Goal: Task Accomplishment & Management: Manage account settings

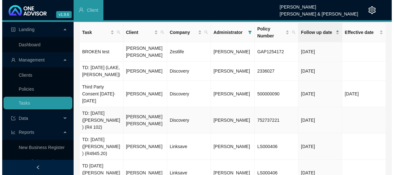
scroll to position [29, 0]
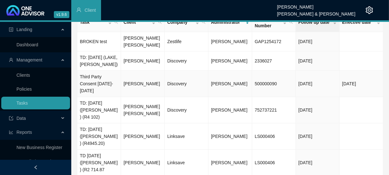
click at [134, 84] on td "[PERSON_NAME]" at bounding box center [143, 84] width 44 height 26
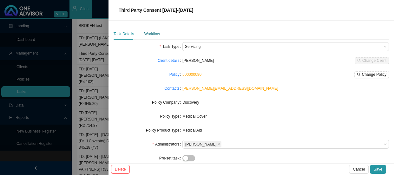
click at [156, 37] on div "Workflow" at bounding box center [152, 34] width 16 height 6
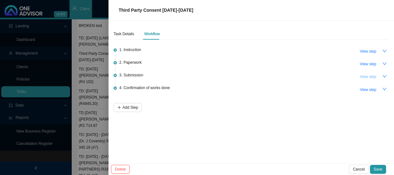
click at [364, 75] on span "View step" at bounding box center [368, 77] width 16 height 6
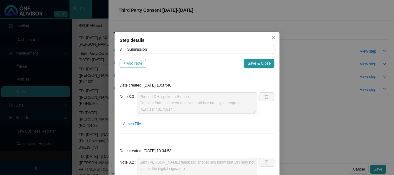
click at [137, 60] on span "+ Add Note" at bounding box center [132, 63] width 19 height 6
type textarea "Phoned DH, spoke to Ridhaa Consent form has been received and is currently in p…"
type textarea "Sent [PERSON_NAME] feedback and let him know that DH may not accept the digital…"
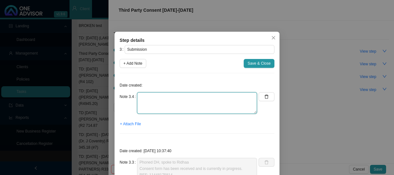
click at [168, 95] on textarea at bounding box center [197, 103] width 120 height 22
type textarea "Phoned DH, spoke to [PERSON_NAME] REF:"
drag, startPoint x: 149, startPoint y: 111, endPoint x: 133, endPoint y: 94, distance: 23.1
click at [133, 94] on div "Note 3.4 Phoned DH, spoke to [PERSON_NAME] REF:" at bounding box center [188, 103] width 137 height 22
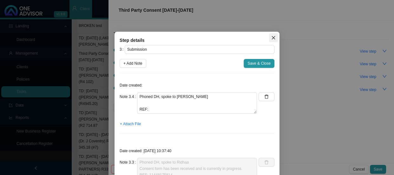
click at [275, 37] on span "Close" at bounding box center [273, 38] width 9 height 4
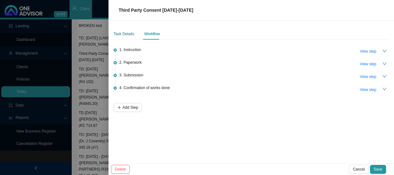
click at [128, 36] on div "Task Details" at bounding box center [124, 34] width 21 height 6
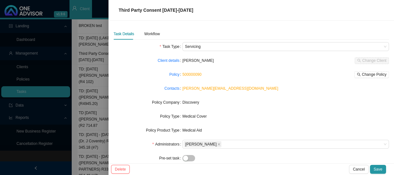
click at [191, 75] on link "500000090" at bounding box center [191, 74] width 19 height 4
click at [247, 10] on div "Third Party Consent [DATE]-[DATE]" at bounding box center [251, 10] width 270 height 7
drag, startPoint x: 247, startPoint y: 10, endPoint x: 114, endPoint y: 10, distance: 133.2
click at [114, 10] on div "Third Party Consent [DATE]-[DATE]" at bounding box center [250, 10] width 285 height 21
copy span "Third Party Consent [DATE]-[DATE]"
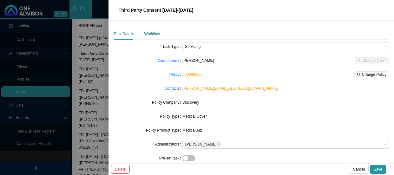
click at [151, 32] on div "Workflow" at bounding box center [152, 34] width 16 height 6
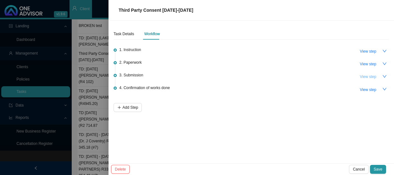
click at [367, 74] on span "View step" at bounding box center [368, 77] width 16 height 6
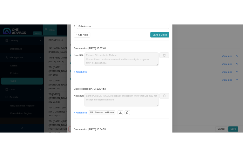
scroll to position [0, 0]
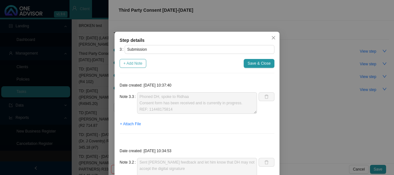
click at [129, 63] on span "+ Add Note" at bounding box center [132, 63] width 19 height 6
type textarea "Phoned DH, spoke to Ridhaa Consent form has been received and is currently in p…"
type textarea "Sent [PERSON_NAME] feedback and let him know that DH may not accept the digital…"
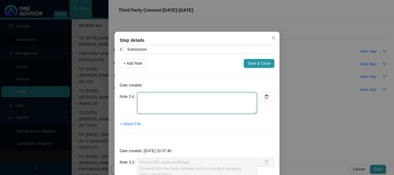
click at [149, 98] on textarea at bounding box center [197, 103] width 120 height 22
type textarea "p"
click at [168, 101] on textarea "Phoned DH, spoke to [PERSON_NAME] REF:" at bounding box center [197, 103] width 120 height 22
click at [156, 103] on textarea "Phoned DH, spoke to [PERSON_NAME] REF:" at bounding box center [197, 103] width 120 height 22
click at [152, 110] on textarea "Phoned DH, spoke to [PERSON_NAME] has been laoded. REF:" at bounding box center [197, 103] width 120 height 22
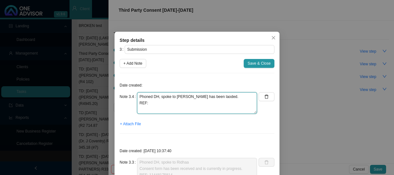
click at [171, 103] on textarea "Phoned DH, spoke to [PERSON_NAME] has been laoded. REF:" at bounding box center [197, 103] width 120 height 22
click at [163, 110] on textarea "Phoned DH, spoke to [PERSON_NAME] has been loaded. REF:" at bounding box center [197, 103] width 120 height 22
click at [167, 108] on textarea "Phoned DH, spoke to [PERSON_NAME] has been loaded. REF:" at bounding box center [197, 103] width 120 height 22
paste textarea "11460063134"
type textarea "Phoned DH, spoke to [PERSON_NAME] has been loaded. REF: 11460063134"
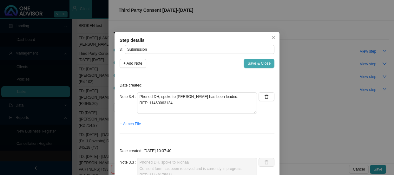
click at [252, 64] on span "Save & Close" at bounding box center [258, 63] width 23 height 6
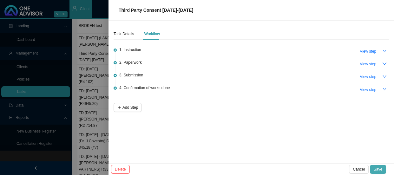
click at [382, 168] on span "Save" at bounding box center [378, 169] width 9 height 6
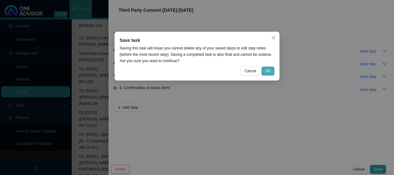
click at [267, 72] on span "OK" at bounding box center [267, 71] width 5 height 6
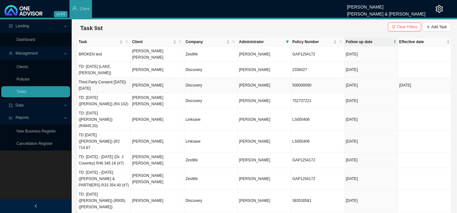
click at [195, 78] on td "Discovery" at bounding box center [210, 86] width 53 height 16
click at [149, 78] on td "[PERSON_NAME]" at bounding box center [157, 86] width 53 height 16
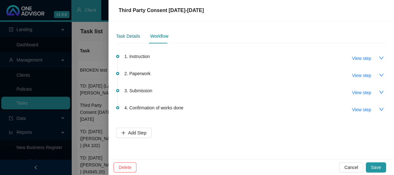
click at [131, 36] on div "Task Details" at bounding box center [128, 36] width 24 height 7
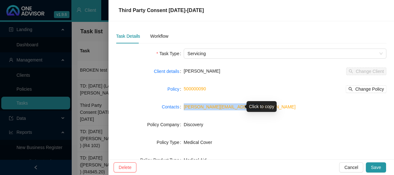
drag, startPoint x: 253, startPoint y: 109, endPoint x: 183, endPoint y: 107, distance: 69.5
click at [184, 107] on div "[PERSON_NAME][EMAIL_ADDRESS][DOMAIN_NAME]" at bounding box center [285, 106] width 203 height 7
copy link "[PERSON_NAME][EMAIL_ADDRESS][DOMAIN_NAME]"
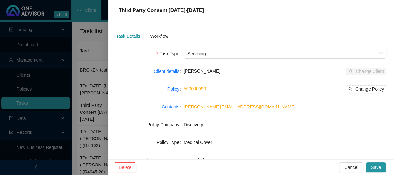
click at [236, 11] on div "Third Party Consent [DATE]-[DATE]" at bounding box center [251, 11] width 270 height 8
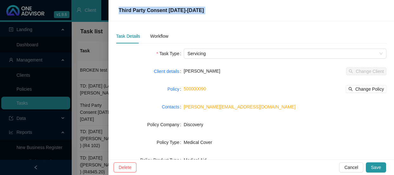
drag, startPoint x: 236, startPoint y: 11, endPoint x: 117, endPoint y: 12, distance: 119.2
click at [117, 12] on div "Third Party Consent [DATE]-[DATE]" at bounding box center [251, 11] width 270 height 8
copy span "Third Party Consent [DATE]-[DATE]"
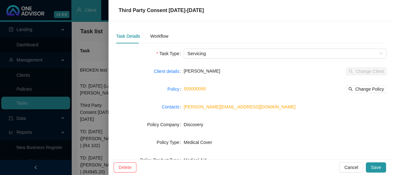
click at [86, 93] on div at bounding box center [197, 87] width 394 height 175
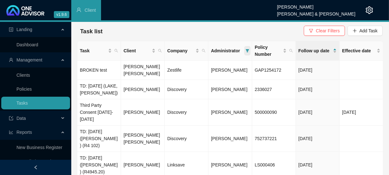
click at [248, 51] on icon "filter" at bounding box center [247, 50] width 3 height 3
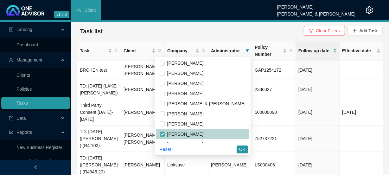
click at [165, 136] on input "checkbox" at bounding box center [162, 134] width 5 height 5
checkbox input "false"
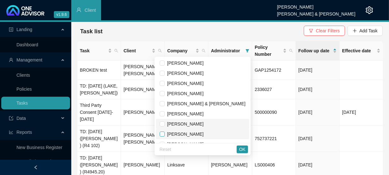
drag, startPoint x: 187, startPoint y: 124, endPoint x: 187, endPoint y: 132, distance: 8.3
click at [165, 124] on input "checkbox" at bounding box center [162, 123] width 5 height 5
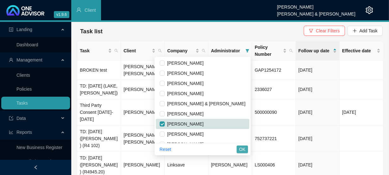
click at [244, 147] on span "OK" at bounding box center [242, 149] width 6 height 7
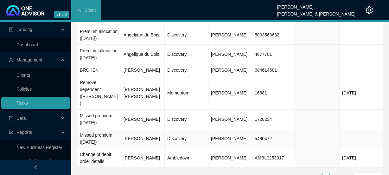
scroll to position [96, 0]
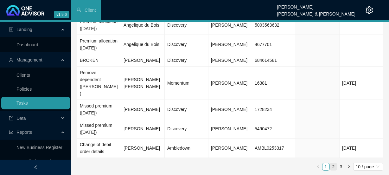
click at [334, 167] on link "2" at bounding box center [333, 166] width 7 height 7
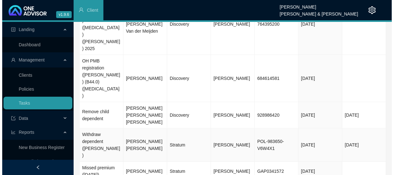
scroll to position [0, 0]
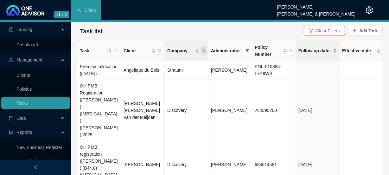
click at [203, 53] on span "Company" at bounding box center [204, 51] width 6 height 10
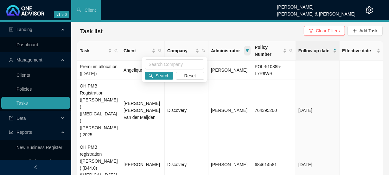
click at [246, 51] on icon "filter" at bounding box center [248, 51] width 4 height 4
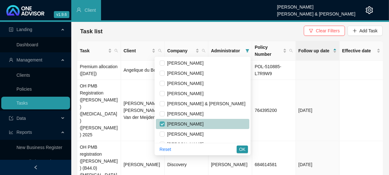
click at [165, 123] on input "checkbox" at bounding box center [162, 123] width 5 height 5
checkbox input "false"
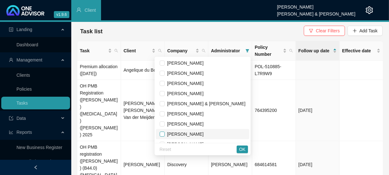
click at [165, 134] on input "checkbox" at bounding box center [162, 134] width 5 height 5
checkbox input "true"
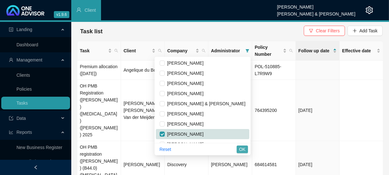
click at [244, 149] on span "OK" at bounding box center [242, 149] width 6 height 7
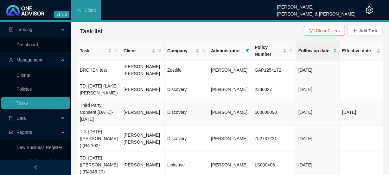
click at [153, 116] on td "[PERSON_NAME]" at bounding box center [143, 112] width 44 height 26
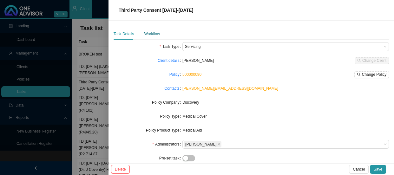
click at [154, 35] on div "Workflow" at bounding box center [152, 34] width 16 height 6
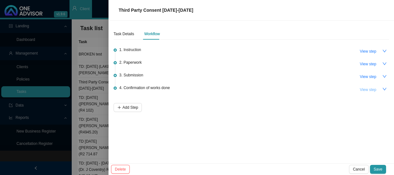
click at [367, 87] on span "View step" at bounding box center [368, 90] width 16 height 6
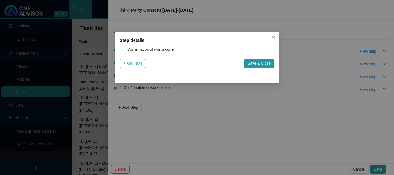
click at [141, 65] on span "+ Add Note" at bounding box center [132, 63] width 19 height 6
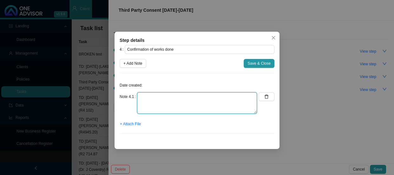
click at [146, 97] on textarea at bounding box center [197, 103] width 120 height 22
type textarea "Sent confirmation of works done"
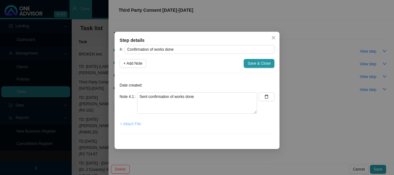
click at [130, 123] on span "+ Attach File" at bounding box center [130, 124] width 21 height 6
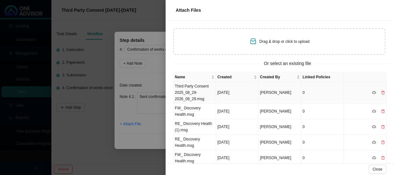
click at [205, 88] on td "Third Party Consent 2025_08_29-2026_08_29.msg" at bounding box center [194, 93] width 42 height 22
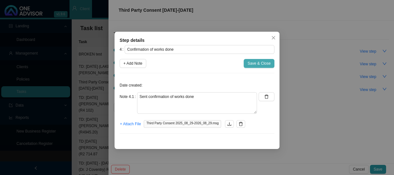
click at [258, 65] on span "Save & Close" at bounding box center [258, 63] width 23 height 6
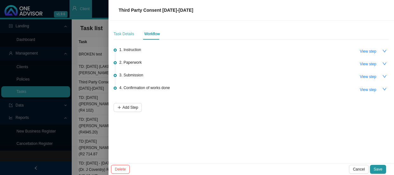
click at [125, 30] on div "Task Details" at bounding box center [124, 33] width 21 height 11
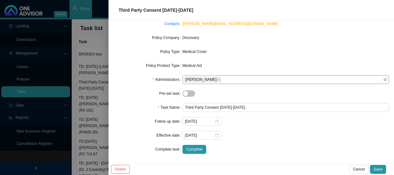
scroll to position [65, 0]
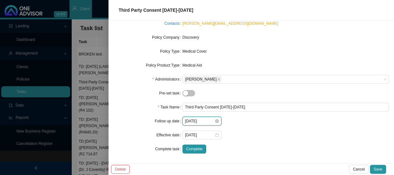
click at [210, 121] on input "[DATE]" at bounding box center [199, 121] width 29 height 6
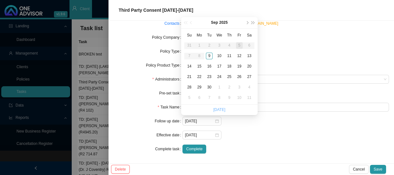
click at [221, 111] on link "[DATE]" at bounding box center [219, 110] width 12 height 4
type input "[DATE]"
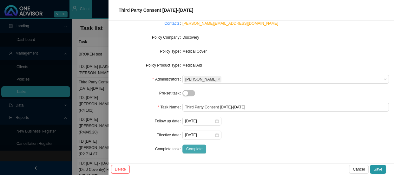
click at [193, 148] on span "Complete" at bounding box center [194, 149] width 16 height 6
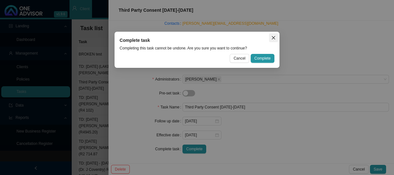
click at [271, 38] on icon "close" at bounding box center [273, 38] width 4 height 4
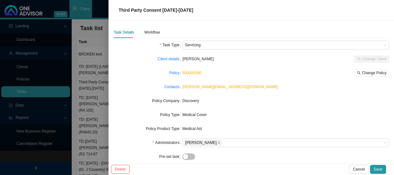
scroll to position [0, 0]
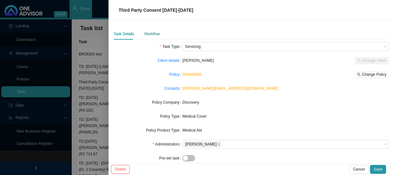
click at [155, 37] on div "Workflow" at bounding box center [152, 34] width 16 height 6
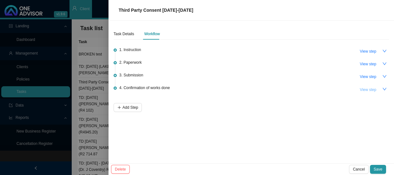
click at [366, 92] on span "View step" at bounding box center [368, 90] width 16 height 6
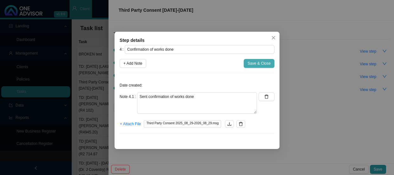
click at [263, 62] on span "Save & Close" at bounding box center [258, 63] width 23 height 6
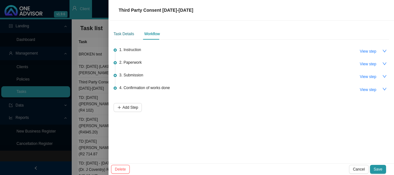
click at [126, 32] on div "Task Details" at bounding box center [124, 34] width 21 height 6
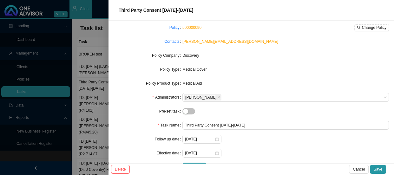
scroll to position [65, 0]
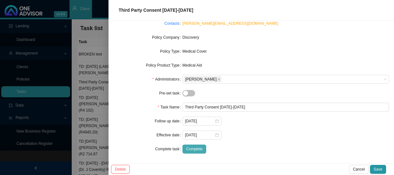
click at [194, 150] on span "Complete" at bounding box center [194, 149] width 16 height 6
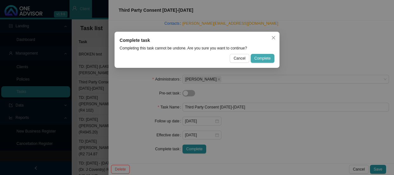
click at [266, 59] on span "Complete" at bounding box center [262, 58] width 16 height 6
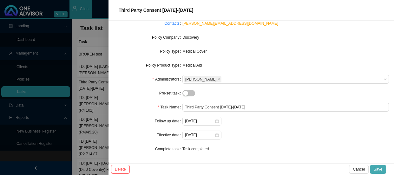
click at [377, 167] on span "Save" at bounding box center [378, 169] width 9 height 6
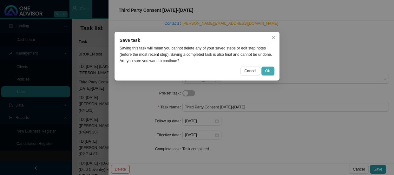
click at [269, 71] on span "OK" at bounding box center [267, 71] width 5 height 6
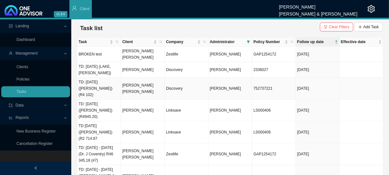
click at [141, 79] on td "[PERSON_NAME] [PERSON_NAME]" at bounding box center [143, 89] width 44 height 22
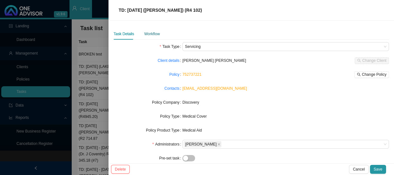
click at [158, 32] on div "Workflow" at bounding box center [152, 34] width 16 height 6
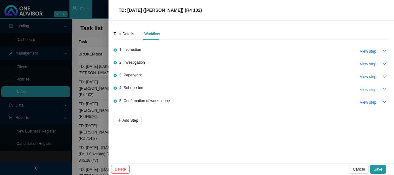
click at [374, 91] on span "View step" at bounding box center [368, 90] width 16 height 6
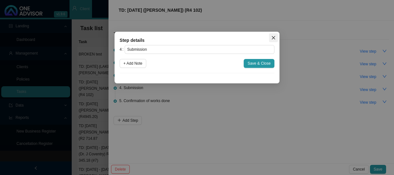
click at [271, 35] on button "Close" at bounding box center [273, 37] width 9 height 9
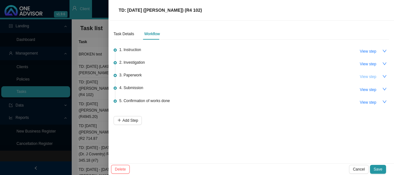
click at [375, 75] on span "View step" at bounding box center [368, 77] width 16 height 6
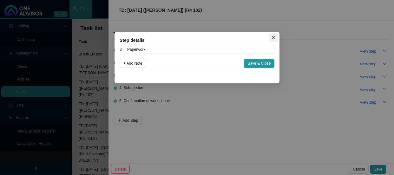
click at [270, 39] on span "Close" at bounding box center [273, 38] width 9 height 4
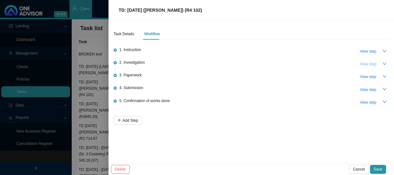
click at [368, 63] on span "View step" at bounding box center [368, 64] width 16 height 6
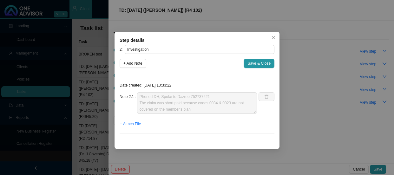
scroll to position [6, 0]
click at [307, 47] on div "Step details 2 Investigation + Add Note Save & Close Date created: [DATE] 13:33…" at bounding box center [197, 87] width 394 height 175
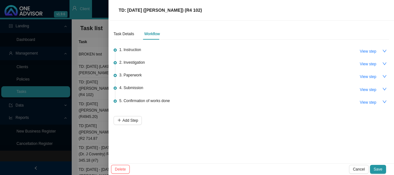
click at [372, 51] on span "View step" at bounding box center [368, 51] width 16 height 6
type input "Instruction"
type textarea "Jo checked CTH and saw that there were two claim lines rejected as 'Your plan d…"
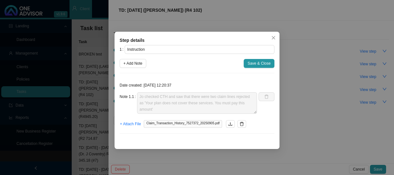
click at [327, 103] on div "Step details 1 Instruction + Add Note Save & Close Date created: [DATE] 12:20:3…" at bounding box center [197, 87] width 394 height 175
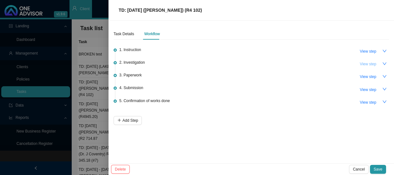
click at [370, 63] on span "View step" at bounding box center [368, 64] width 16 height 6
type input "Investigation"
type textarea "Phoned DH, Spoke to Dazree 752737221 The claim was short paid because codes 003…"
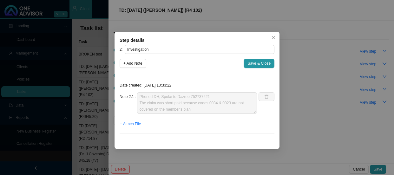
click at [305, 55] on div "Step details 2 Investigation + Add Note Save & Close Date created: [DATE] 13:33…" at bounding box center [197, 87] width 394 height 175
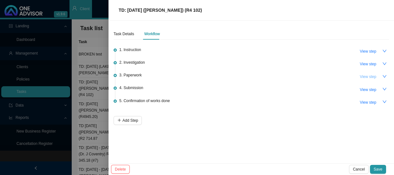
click at [364, 77] on span "View step" at bounding box center [368, 77] width 16 height 6
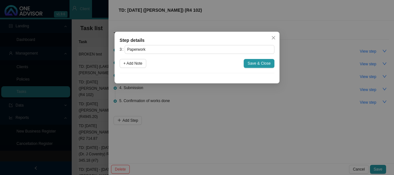
click at [291, 108] on div "Step details 3 Paperwork + Add Note Save & Close Cancel OK" at bounding box center [197, 87] width 394 height 175
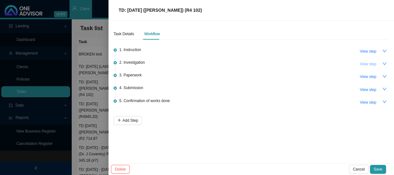
click at [365, 65] on span "View step" at bounding box center [368, 64] width 16 height 6
type input "Investigation"
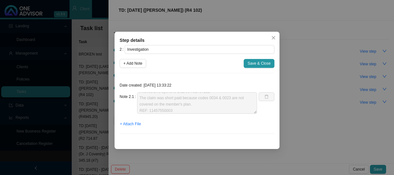
scroll to position [6, 0]
click at [301, 121] on div "Step details 2 Investigation + Add Note Save & Close Date created: [DATE] 13:33…" at bounding box center [197, 87] width 394 height 175
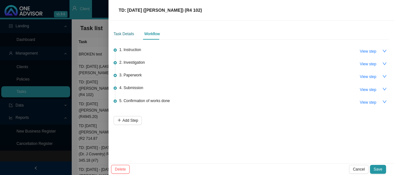
click at [123, 35] on div "Task Details" at bounding box center [124, 34] width 21 height 6
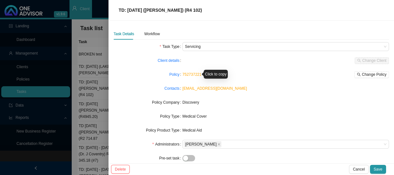
click at [198, 74] on link "752737221" at bounding box center [191, 74] width 19 height 4
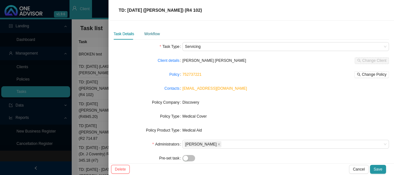
click at [147, 31] on div "Workflow" at bounding box center [152, 34] width 16 height 6
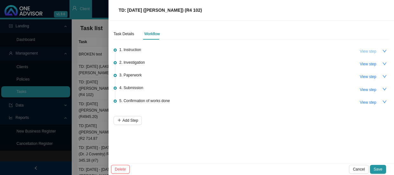
click at [362, 51] on span "View step" at bounding box center [368, 51] width 16 height 6
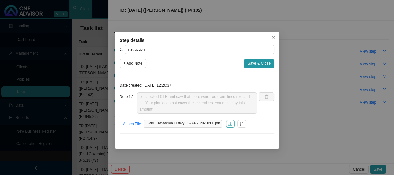
click at [228, 124] on icon "download" at bounding box center [230, 124] width 4 height 4
click at [271, 37] on icon "close" at bounding box center [273, 38] width 4 height 4
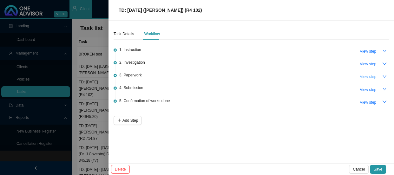
click at [370, 77] on span "View step" at bounding box center [368, 77] width 16 height 6
type input "Paperwork"
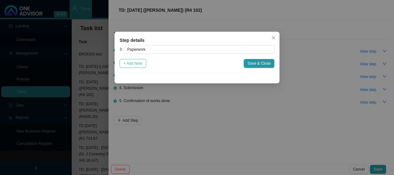
click at [145, 65] on button "+ Add Note" at bounding box center [133, 63] width 27 height 9
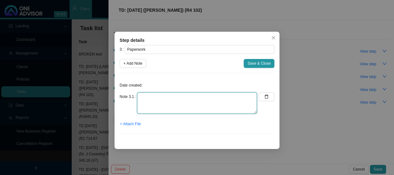
click at [152, 96] on textarea at bounding box center [197, 103] width 120 height 22
drag, startPoint x: 224, startPoint y: 100, endPoint x: 136, endPoint y: 92, distance: 88.8
click at [136, 92] on div "Note 3.1 Emailed [PERSON_NAME], [PERSON_NAME] & [PERSON_NAME]" at bounding box center [188, 103] width 137 height 22
type textarea "Emailed [PERSON_NAME], [PERSON_NAME] & [PERSON_NAME]"
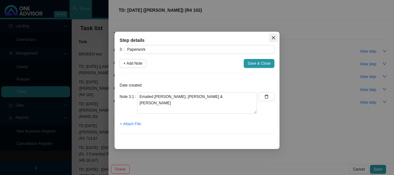
click at [274, 33] on button "Close" at bounding box center [273, 37] width 9 height 9
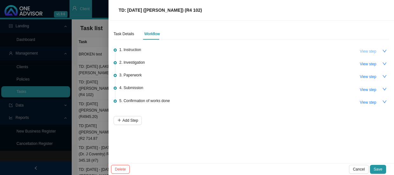
click at [369, 50] on span "View step" at bounding box center [368, 51] width 16 height 6
type input "Instruction"
type textarea "Jo checked CTH and saw that there were two claim lines rejected as 'Your plan d…"
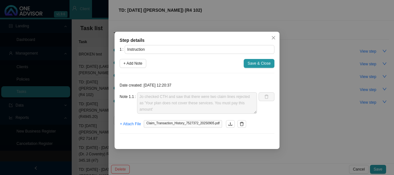
click at [313, 64] on div "Step details 1 Instruction + Add Note Save & Close Date created: [DATE] 12:20:3…" at bounding box center [197, 87] width 394 height 175
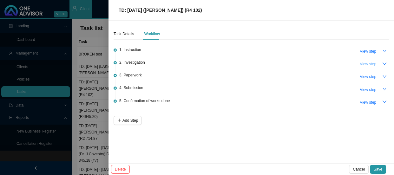
click at [370, 62] on span "View step" at bounding box center [368, 64] width 16 height 6
type input "Investigation"
type textarea "Phoned DH, Spoke to Dazree 752737221 The claim was short paid because codes 003…"
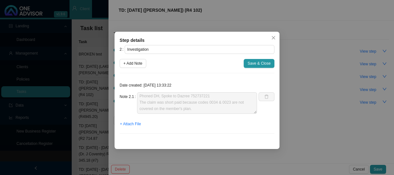
scroll to position [0, 0]
click at [325, 94] on div "Step details 2 Investigation + Add Note Save & Close Date created: [DATE] 13:33…" at bounding box center [197, 87] width 394 height 175
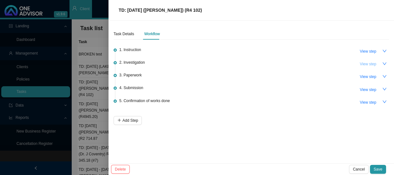
click at [365, 64] on span "View step" at bounding box center [368, 64] width 16 height 6
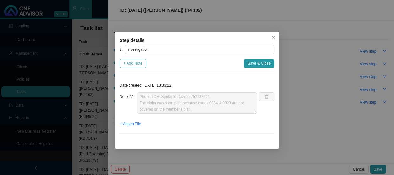
click at [130, 62] on span "+ Add Note" at bounding box center [132, 63] width 19 height 6
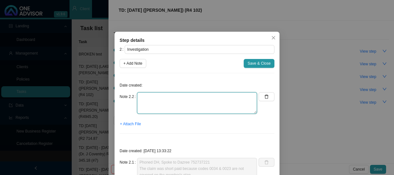
click at [157, 96] on textarea at bounding box center [197, 103] width 120 height 22
type textarea "d"
click at [193, 95] on textarea "[PERSON_NAME] [PERSON_NAME] & Partners" at bounding box center [197, 103] width 120 height 22
click at [169, 105] on textarea "[PERSON_NAME] [PERSON_NAME] & Partners Email: Contact Number:" at bounding box center [197, 103] width 120 height 22
click at [167, 109] on textarea "[PERSON_NAME] [PERSON_NAME] & Partners Email address Contact Number:" at bounding box center [197, 103] width 120 height 22
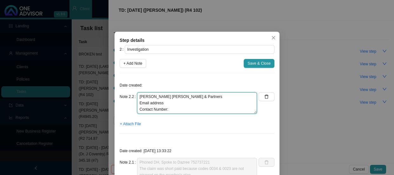
click at [162, 101] on textarea "[PERSON_NAME] [PERSON_NAME] & Partners Email address Contact Number:" at bounding box center [197, 103] width 120 height 22
paste textarea "[DATE]"
drag, startPoint x: 190, startPoint y: 102, endPoint x: 161, endPoint y: 103, distance: 28.9
click at [161, 103] on textarea "[PERSON_NAME] [PERSON_NAME] & Partners Email address -2018/09/17 Contact Number:" at bounding box center [197, 103] width 120 height 22
click at [173, 103] on textarea "[PERSON_NAME] [PERSON_NAME] & Partners Email address - Contact Number:" at bounding box center [197, 103] width 120 height 22
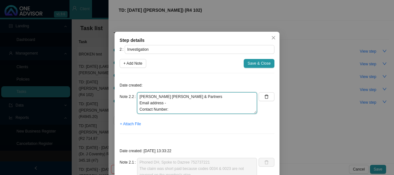
paste textarea "[EMAIL_ADDRESS][DOMAIN_NAME]"
click at [182, 108] on textarea "[PERSON_NAME] [PERSON_NAME] & Partners Email address - [EMAIL_ADDRESS][DOMAIN_N…" at bounding box center [197, 103] width 120 height 22
click at [184, 109] on textarea "[PERSON_NAME] [PERSON_NAME] & Partners Email address - [EMAIL_ADDRESS][DOMAIN_N…" at bounding box center [197, 103] width 120 height 22
drag, startPoint x: 194, startPoint y: 107, endPoint x: 169, endPoint y: 108, distance: 25.4
click at [169, 108] on textarea "[PERSON_NAME] [PERSON_NAME] & Partners Email address - [EMAIL_ADDRESS][DOMAIN_N…" at bounding box center [197, 103] width 120 height 22
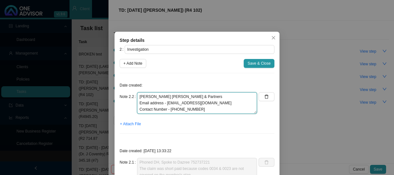
click at [197, 108] on textarea "[PERSON_NAME] [PERSON_NAME] & Partners Email address - [EMAIL_ADDRESS][DOMAIN_N…" at bounding box center [197, 103] width 120 height 22
click at [202, 97] on textarea "[PERSON_NAME] [PERSON_NAME] & Partners Email address - [EMAIL_ADDRESS][DOMAIN_N…" at bounding box center [197, 103] width 120 height 22
click at [187, 96] on textarea "[PERSON_NAME] [PERSON_NAME] & Partners Practice Number: Email address - [EMAIL_…" at bounding box center [197, 103] width 120 height 22
click at [163, 109] on textarea "[PERSON_NAME] [PERSON_NAME] & Partners Practice Number: Email address - [EMAIL_…" at bounding box center [197, 103] width 120 height 22
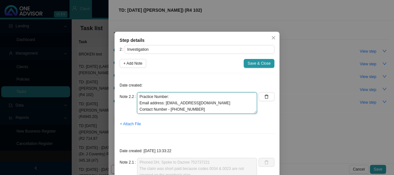
click at [167, 108] on textarea "[PERSON_NAME] [PERSON_NAME] & Partners Practice Number: Email address: [EMAIL_A…" at bounding box center [197, 103] width 120 height 22
click at [199, 99] on textarea "[PERSON_NAME] [PERSON_NAME] & Partners Practice Number: Email address: [EMAIL_A…" at bounding box center [197, 103] width 120 height 22
click at [221, 110] on textarea "[PERSON_NAME] [PERSON_NAME] & Partners Practice Number: Email address: [EMAIL_A…" at bounding box center [197, 103] width 120 height 22
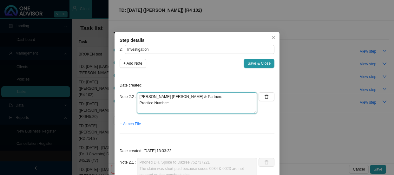
click at [189, 97] on textarea "[PERSON_NAME] [PERSON_NAME] & Partners Practice Number: Email address: [EMAIL_A…" at bounding box center [197, 103] width 120 height 22
click at [172, 108] on textarea "[PERSON_NAME] [PERSON_NAME] & Partners Practice Number: Email address: [EMAIL_A…" at bounding box center [197, 103] width 120 height 22
click at [199, 110] on textarea "[PERSON_NAME] [PERSON_NAME] & Partners Practice Number: 0544272 Email address: …" at bounding box center [197, 103] width 120 height 22
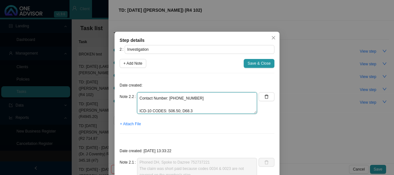
scroll to position [38, 0]
drag, startPoint x: 187, startPoint y: 110, endPoint x: 174, endPoint y: 109, distance: 13.4
click at [174, 109] on textarea "[PERSON_NAME] [PERSON_NAME] & Partners Practice Number: 0544272 Email address: …" at bounding box center [197, 103] width 120 height 22
click at [164, 108] on textarea "[PERSON_NAME] [PERSON_NAME] & Partners Practice Number: 0544272 Email address: …" at bounding box center [197, 103] width 120 height 22
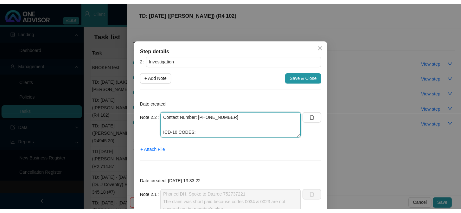
scroll to position [43, 0]
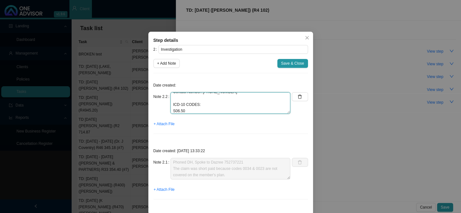
click at [195, 110] on textarea "[PERSON_NAME] [PERSON_NAME] & Partners Practice Number: 0544272 Email address: …" at bounding box center [231, 103] width 120 height 22
click at [209, 111] on textarea "[PERSON_NAME] [PERSON_NAME] & Partners Practice Number: 0544272 Email address: …" at bounding box center [231, 103] width 120 height 22
paste textarea "Traumatic [MEDICAL_DATA], without open intracranial wound"
click at [216, 104] on textarea "[PERSON_NAME] [PERSON_NAME] & Partners Practice Number: 0544272 Email address: …" at bounding box center [231, 103] width 120 height 22
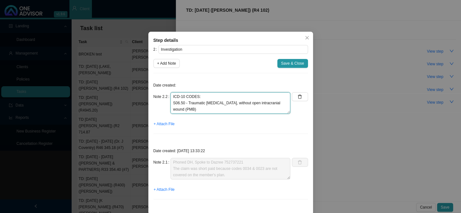
click at [226, 109] on textarea "[PERSON_NAME] [PERSON_NAME] & Partners Practice Number: 0544272 Email address: …" at bounding box center [231, 103] width 120 height 22
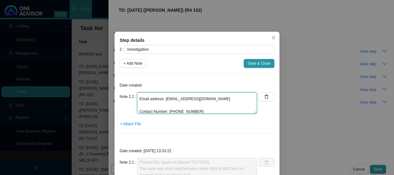
scroll to position [63, 0]
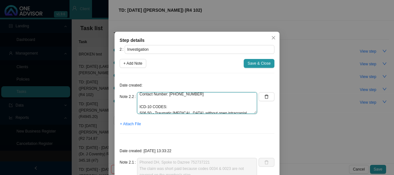
drag, startPoint x: 185, startPoint y: 98, endPoint x: 150, endPoint y: 97, distance: 34.6
click at [150, 97] on textarea "[PERSON_NAME] [PERSON_NAME] & Partners Practice Number: 0544272 Email address: …" at bounding box center [197, 103] width 120 height 22
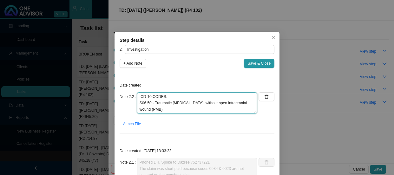
click at [186, 101] on textarea "[PERSON_NAME] [PERSON_NAME] & Partners Practice Number: 0544272 Email address: …" at bounding box center [197, 103] width 120 height 22
click at [186, 97] on textarea "[PERSON_NAME] [PERSON_NAME] & Partners Practice Number: 0544272 Email address: …" at bounding box center [197, 103] width 120 height 22
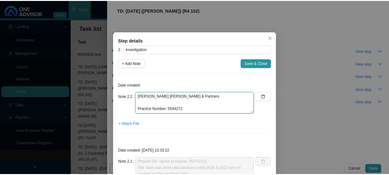
scroll to position [0, 0]
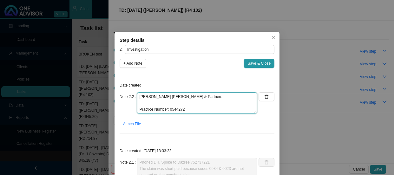
type textarea "[PERSON_NAME] [PERSON_NAME] & Partners Practice Number: 0544272 Email address: …"
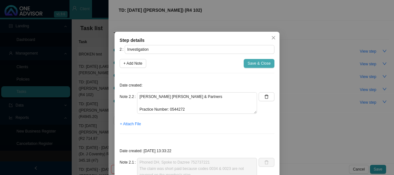
click at [255, 63] on span "Save & Close" at bounding box center [258, 63] width 23 height 6
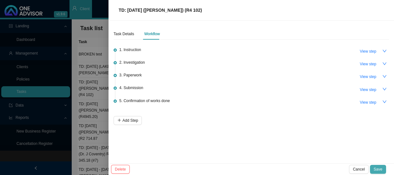
click at [378, 168] on span "Save" at bounding box center [378, 169] width 9 height 6
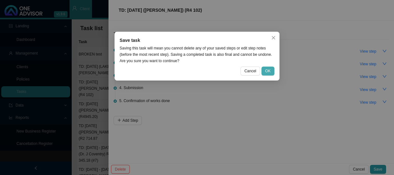
click at [270, 68] on span "OK" at bounding box center [267, 71] width 5 height 6
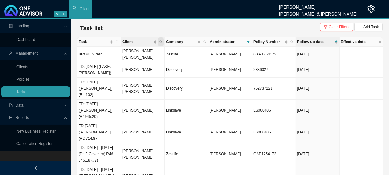
click at [160, 41] on icon "search" at bounding box center [161, 42] width 3 height 3
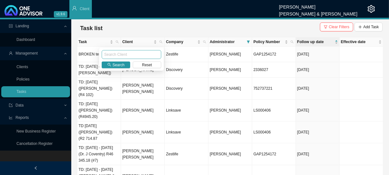
click at [129, 57] on input "text" at bounding box center [132, 54] width 60 height 9
type input "[PERSON_NAME]"
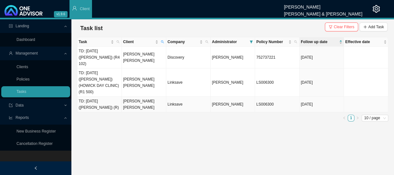
click at [151, 97] on td "[PERSON_NAME] [PERSON_NAME]" at bounding box center [144, 105] width 44 height 16
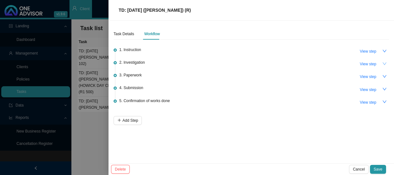
click at [381, 63] on button "button" at bounding box center [384, 63] width 9 height 9
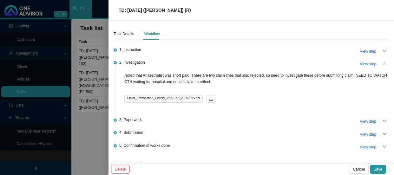
click at [383, 63] on button "button" at bounding box center [384, 63] width 9 height 9
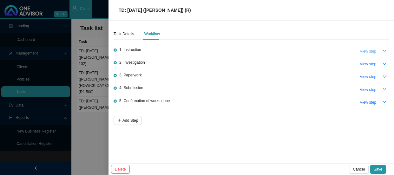
click at [375, 53] on span "View step" at bounding box center [368, 51] width 16 height 6
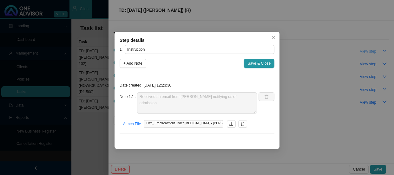
click at [375, 53] on div "Step details 1 Instruction + Add Note Save & Close Date created: [DATE] 12:23:3…" at bounding box center [197, 87] width 394 height 175
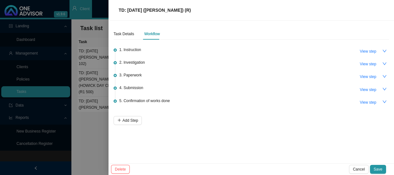
click at [104, 57] on div at bounding box center [197, 87] width 394 height 175
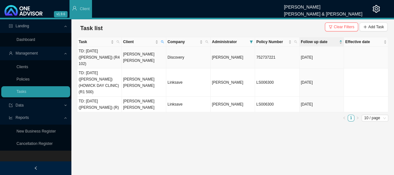
click at [183, 56] on td "Discovery" at bounding box center [188, 58] width 44 height 22
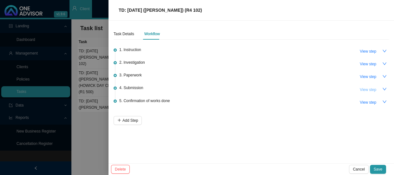
click at [372, 91] on span "View step" at bounding box center [368, 90] width 16 height 6
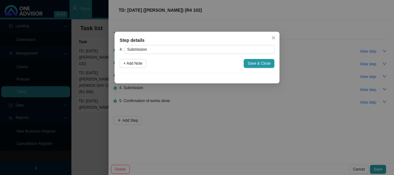
click at [299, 100] on div "Step details 4 Submission + Add Note Save & Close Cancel OK" at bounding box center [197, 87] width 394 height 175
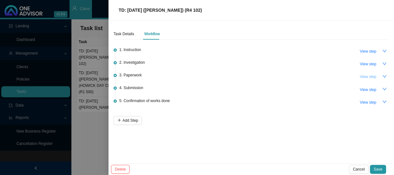
click at [360, 76] on span "View step" at bounding box center [368, 77] width 16 height 6
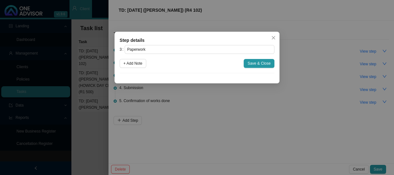
click at [309, 82] on div "Step details 3 Paperwork + Add Note Save & Close Cancel OK" at bounding box center [197, 87] width 394 height 175
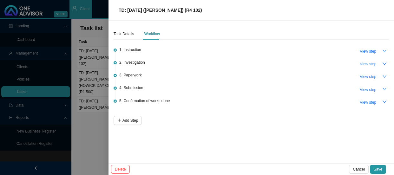
click at [371, 63] on span "View step" at bounding box center [368, 64] width 16 height 6
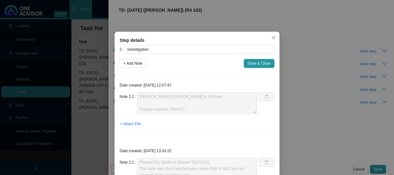
click at [320, 82] on div "Step details 2 Investigation + Add Note Save & Close Date created: [DATE] 12:07…" at bounding box center [197, 87] width 394 height 175
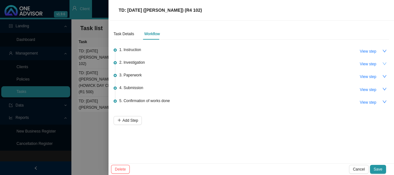
click at [384, 63] on icon "down" at bounding box center [384, 64] width 4 height 4
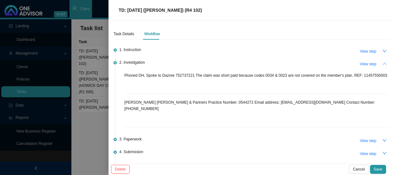
click at [382, 65] on icon "up" at bounding box center [384, 63] width 4 height 3
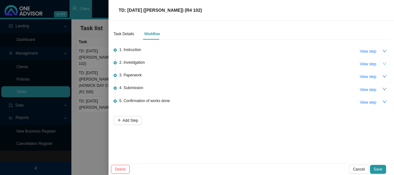
click at [385, 65] on icon "down" at bounding box center [384, 64] width 4 height 4
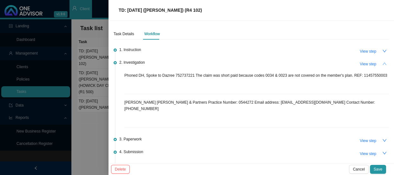
click at [385, 65] on div "Task Details Workflow 1. Instruction View step 2. Investigation View step Phone…" at bounding box center [250, 92] width 285 height 143
click at [382, 64] on button "button" at bounding box center [384, 63] width 9 height 9
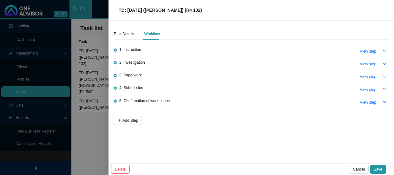
click at [383, 75] on icon "down" at bounding box center [384, 76] width 4 height 4
click at [140, 75] on span "3. Paperwork" at bounding box center [130, 75] width 23 height 6
click at [129, 76] on span "3. Paperwork" at bounding box center [130, 75] width 23 height 6
click at [365, 77] on span "View step" at bounding box center [368, 77] width 16 height 6
type input "Paperwork"
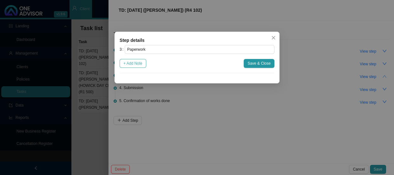
click at [136, 62] on span "+ Add Note" at bounding box center [132, 63] width 19 height 6
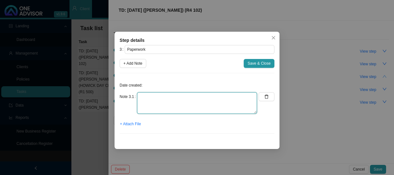
click at [148, 93] on textarea at bounding box center [197, 103] width 120 height 22
type textarea "Requested an amended invoice"
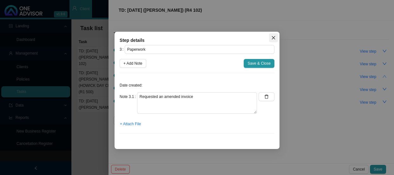
click at [274, 33] on button "Close" at bounding box center [273, 37] width 9 height 9
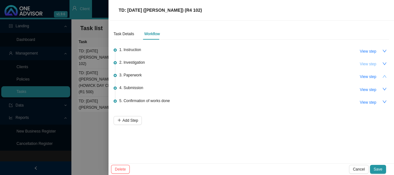
click at [368, 64] on span "View step" at bounding box center [368, 64] width 16 height 6
type input "Investigation"
type textarea "[PERSON_NAME] [PERSON_NAME] & Partners Practice Number: 0544272 Email address: …"
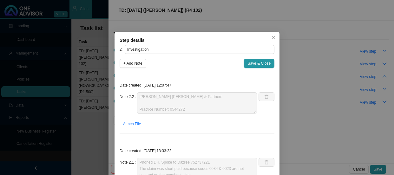
click at [273, 37] on span "Close" at bounding box center [273, 38] width 9 height 4
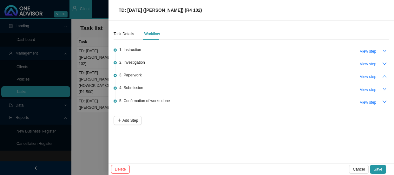
drag, startPoint x: 216, startPoint y: 8, endPoint x: 107, endPoint y: 11, distance: 108.8
click at [107, 11] on div "TD: [DATE] ([PERSON_NAME]) (R4 102) Task Details Workflow 1. Instruction View s…" at bounding box center [197, 87] width 394 height 175
copy div "TD: [DATE] ([PERSON_NAME]) (R4 102)"
click at [163, 8] on span "TD: [DATE] ([PERSON_NAME]) (R4 102)" at bounding box center [160, 10] width 83 height 5
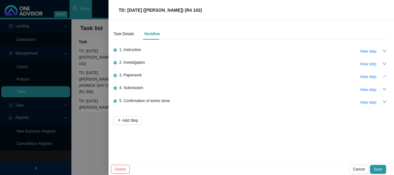
drag, startPoint x: 205, startPoint y: 12, endPoint x: 118, endPoint y: 11, distance: 87.2
click at [118, 11] on div "TD: [DATE] ([PERSON_NAME]) (R4 102)" at bounding box center [251, 10] width 270 height 7
copy span "TD: [DATE] ([PERSON_NAME]) (R4 102)"
click at [373, 74] on span "View step" at bounding box center [368, 77] width 16 height 6
type input "Paperwork"
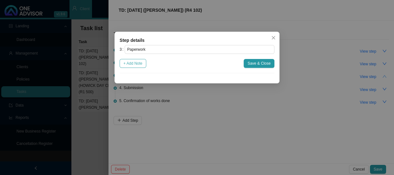
click at [136, 64] on span "+ Add Note" at bounding box center [132, 63] width 19 height 6
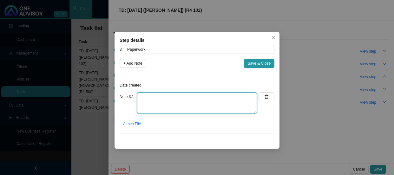
click at [147, 99] on textarea at bounding box center [197, 103] width 120 height 22
type textarea "Requested an amended invoice"
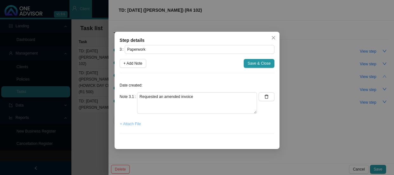
click at [132, 123] on span "+ Attach File" at bounding box center [130, 124] width 21 height 6
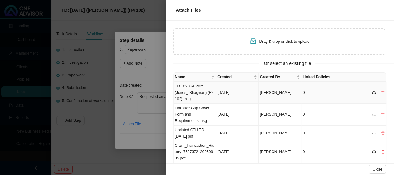
click at [196, 92] on td "TD_ 02_09_2025 (Jones_ Bhagwan) (R4 102).msg" at bounding box center [194, 93] width 42 height 22
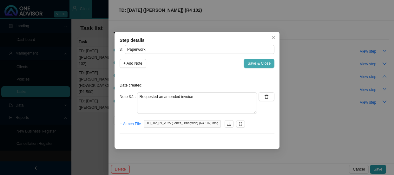
click at [255, 63] on span "Save & Close" at bounding box center [258, 63] width 23 height 6
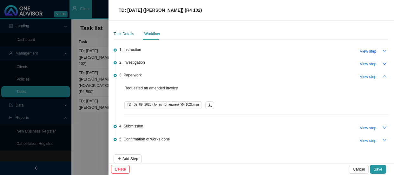
click at [126, 32] on div "Task Details" at bounding box center [124, 34] width 21 height 6
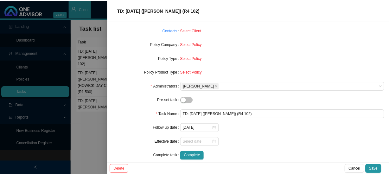
scroll to position [65, 0]
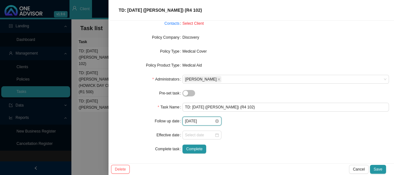
click at [209, 123] on input "[DATE]" at bounding box center [199, 121] width 29 height 6
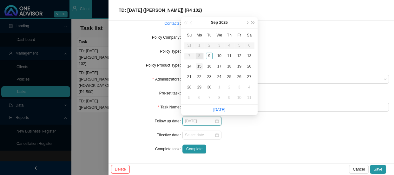
type input "[DATE]"
click at [199, 67] on div "15" at bounding box center [199, 66] width 7 height 7
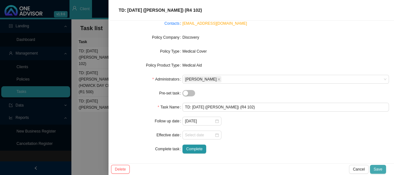
click at [383, 166] on button "Save" at bounding box center [378, 169] width 16 height 9
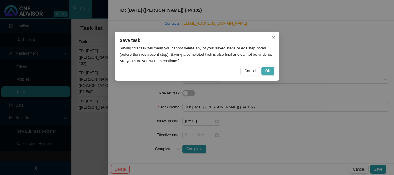
click at [272, 71] on button "OK" at bounding box center [267, 71] width 13 height 9
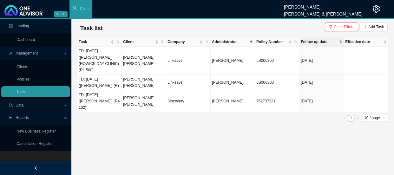
click at [335, 23] on button "Clear Filters" at bounding box center [341, 27] width 33 height 9
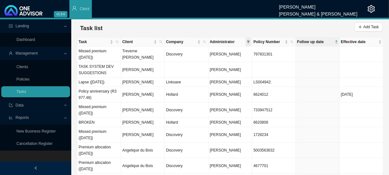
click at [249, 40] on icon "filter" at bounding box center [248, 41] width 3 height 3
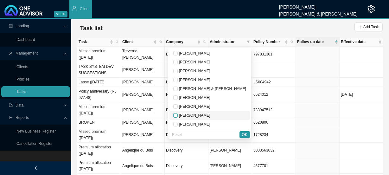
click at [178, 115] on input "checkbox" at bounding box center [175, 115] width 4 height 4
checkbox input "true"
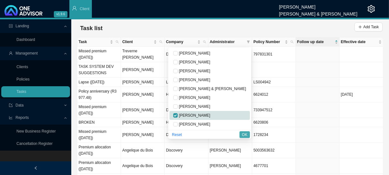
click at [247, 133] on span "OK" at bounding box center [244, 135] width 5 height 6
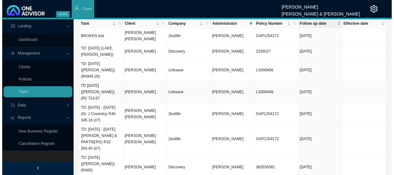
scroll to position [29, 0]
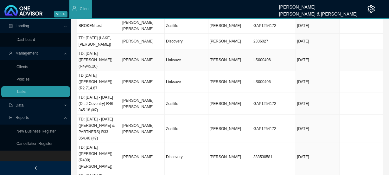
click at [139, 53] on td "[PERSON_NAME]" at bounding box center [143, 60] width 44 height 22
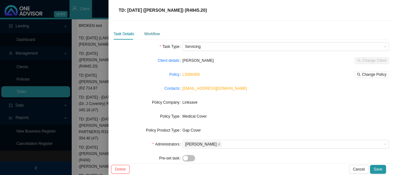
click at [152, 35] on div "Workflow" at bounding box center [152, 34] width 16 height 6
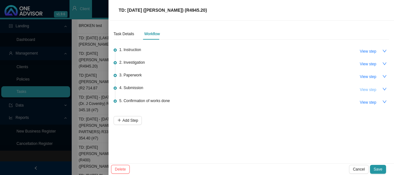
click at [363, 88] on span "View step" at bounding box center [368, 90] width 16 height 6
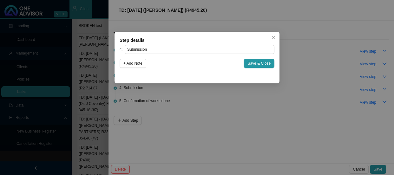
click at [269, 35] on div "Step details 4 Submission + Add Note Save & Close Cancel OK" at bounding box center [196, 58] width 165 height 52
click at [272, 39] on icon "close" at bounding box center [273, 38] width 4 height 4
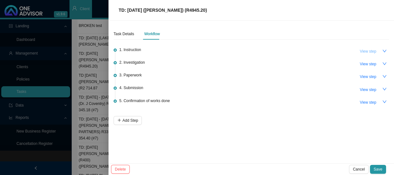
click at [360, 51] on span "View step" at bounding box center [368, 51] width 16 height 6
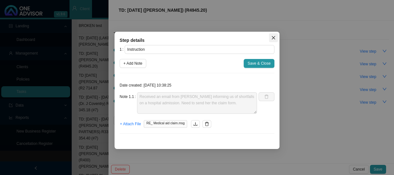
click at [276, 38] on span "Close" at bounding box center [273, 38] width 9 height 4
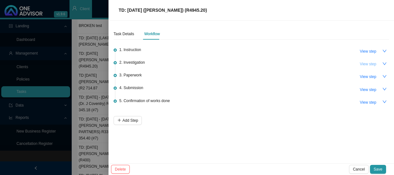
click at [368, 60] on button "View step" at bounding box center [368, 64] width 24 height 9
type input "Investigation"
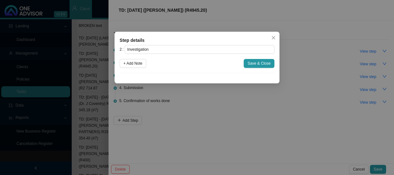
click at [330, 63] on div "Step details 2 Investigation + Add Note Save & Close Cancel OK" at bounding box center [197, 87] width 394 height 175
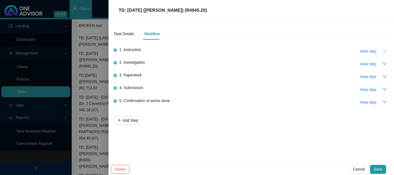
click at [380, 51] on button "button" at bounding box center [384, 51] width 9 height 9
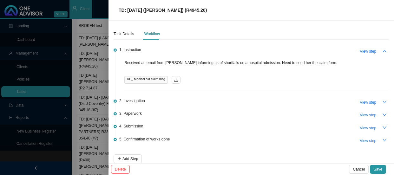
click at [88, 65] on div at bounding box center [197, 87] width 394 height 175
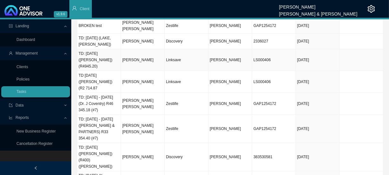
click at [98, 50] on td "TD: [DATE] ([PERSON_NAME]) (R4945.20)" at bounding box center [99, 60] width 44 height 22
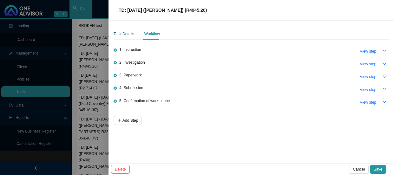
click at [122, 32] on div "Task Details" at bounding box center [124, 34] width 21 height 6
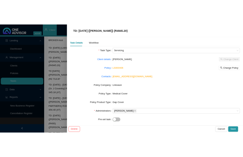
scroll to position [0, 0]
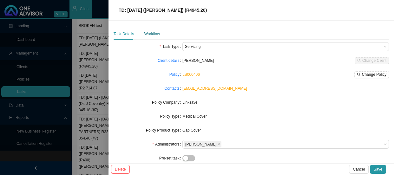
click at [158, 32] on div "Workflow" at bounding box center [152, 34] width 16 height 6
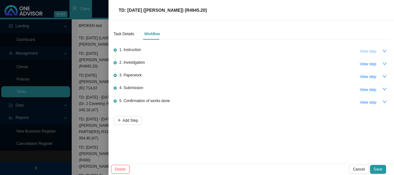
click at [365, 51] on span "View step" at bounding box center [368, 51] width 16 height 6
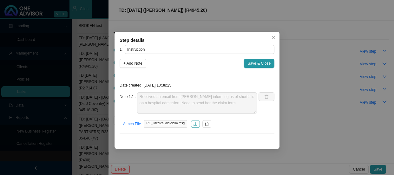
click at [193, 124] on icon "download" at bounding box center [195, 124] width 4 height 4
click at [274, 37] on icon "close" at bounding box center [273, 37] width 3 height 3
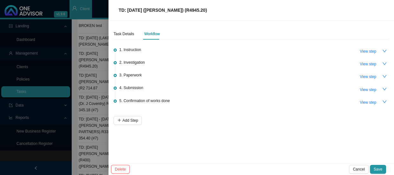
click at [98, 40] on div at bounding box center [197, 87] width 394 height 175
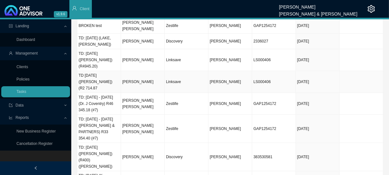
click at [133, 71] on td "[PERSON_NAME]" at bounding box center [143, 82] width 44 height 22
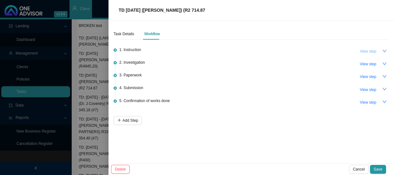
click at [368, 52] on span "View step" at bounding box center [368, 51] width 16 height 6
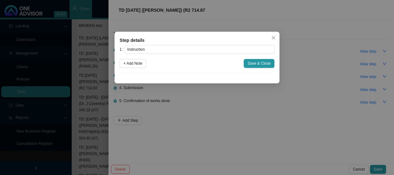
click at [303, 43] on div "Step details 1 Instruction + Add Note Save & Close Cancel OK" at bounding box center [197, 87] width 394 height 175
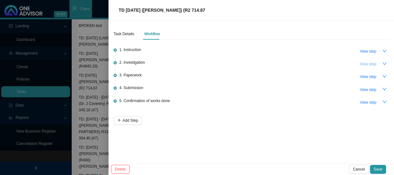
click at [371, 63] on span "View step" at bounding box center [368, 64] width 16 height 6
type input "Investigation"
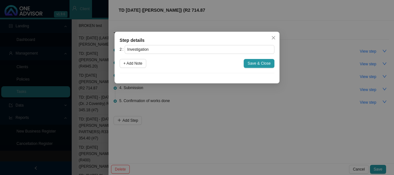
click at [313, 43] on div "Step details 2 Investigation + Add Note Save & Close Cancel OK" at bounding box center [197, 87] width 394 height 175
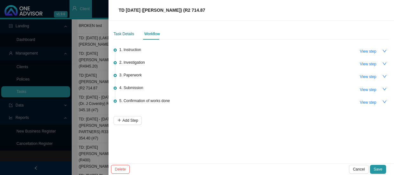
click at [126, 33] on div "Task Details" at bounding box center [124, 34] width 21 height 6
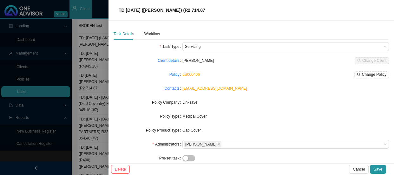
click at [102, 55] on div at bounding box center [197, 87] width 394 height 175
